Goal: Information Seeking & Learning: Find specific fact

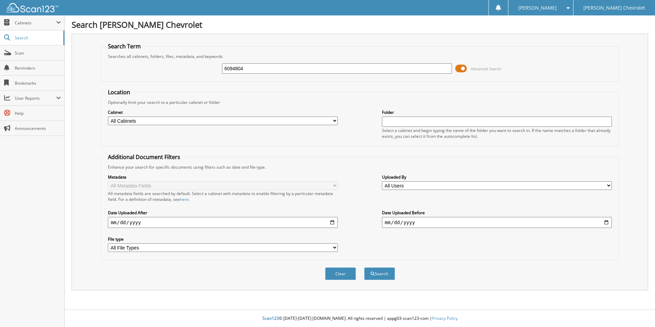
type input "6094804"
click at [364, 267] on button "Search" at bounding box center [379, 273] width 31 height 13
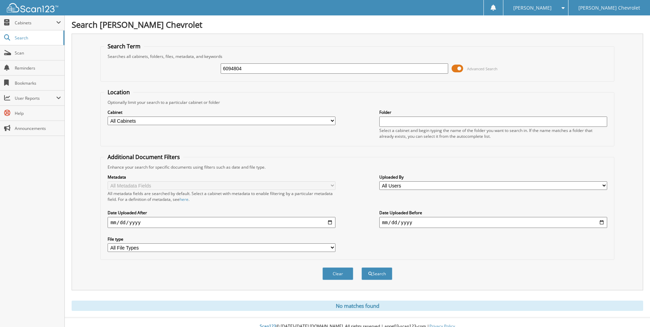
scroll to position [8, 0]
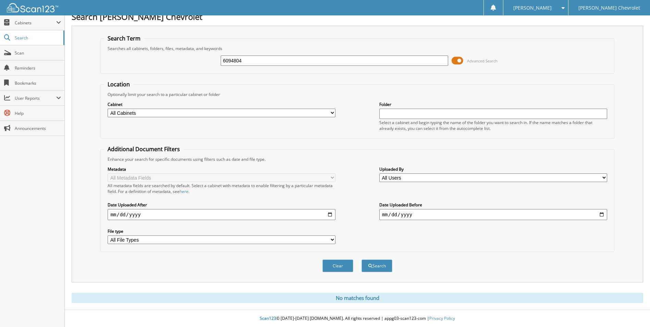
drag, startPoint x: 306, startPoint y: 63, endPoint x: 170, endPoint y: 63, distance: 135.7
click at [170, 63] on div "6094804 Advanced Search" at bounding box center [357, 60] width 506 height 19
type input "6094135"
click at [362, 259] on button "Search" at bounding box center [377, 265] width 31 height 13
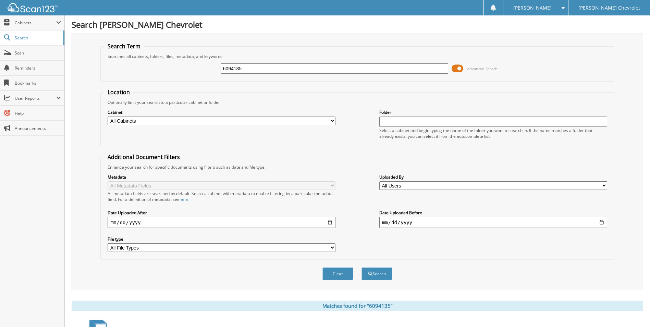
scroll to position [98, 0]
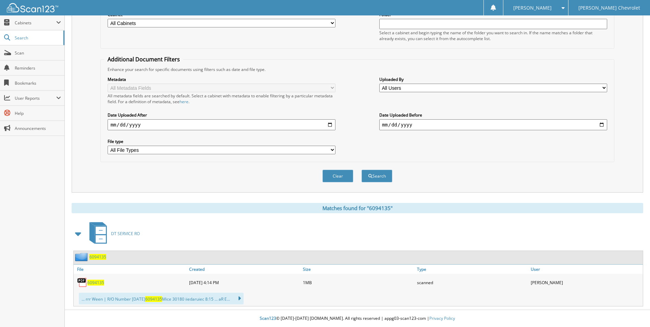
click at [101, 281] on span "6094135" at bounding box center [95, 283] width 17 height 6
